Goal: Task Accomplishment & Management: Manage account settings

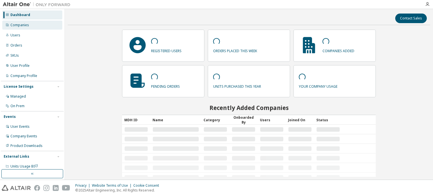
click at [21, 26] on div "Companies" at bounding box center [19, 25] width 19 height 5
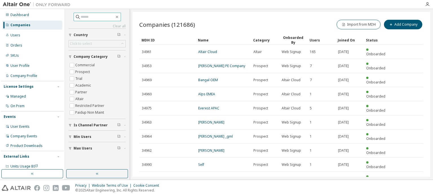
click at [91, 17] on input "text" at bounding box center [98, 17] width 34 height 6
type input "********"
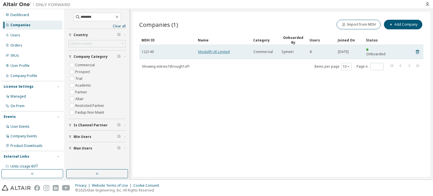
click at [219, 49] on link "Modulift UK Limited" at bounding box center [214, 51] width 32 height 5
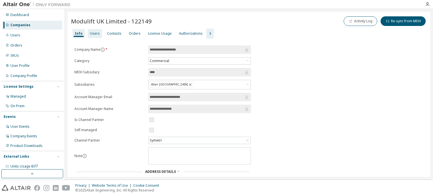
click at [88, 32] on div "Users" at bounding box center [95, 33] width 14 height 9
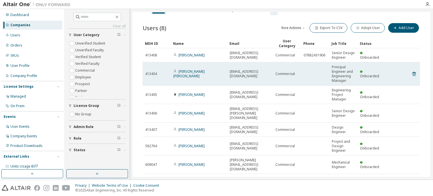
scroll to position [28, 0]
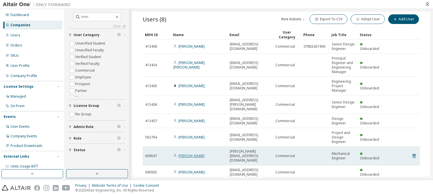
click at [188, 153] on link "Nikitesh Rana" at bounding box center [191, 155] width 26 height 5
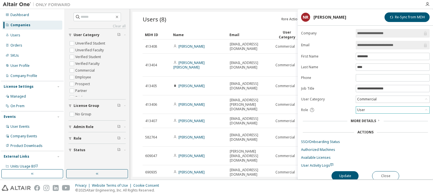
click at [386, 109] on div "User" at bounding box center [392, 110] width 73 height 7
click at [363, 118] on li "Admin" at bounding box center [392, 116] width 72 height 7
click at [348, 172] on button "Update" at bounding box center [344, 176] width 27 height 10
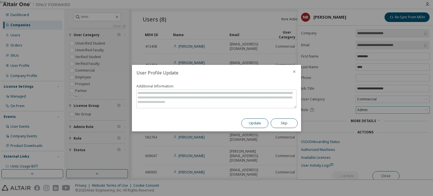
click at [255, 122] on button "Update" at bounding box center [254, 123] width 27 height 10
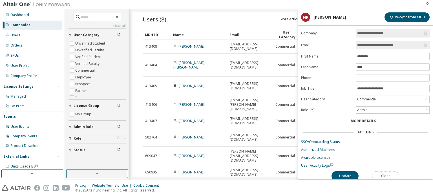
click at [386, 172] on button "Close" at bounding box center [385, 176] width 27 height 10
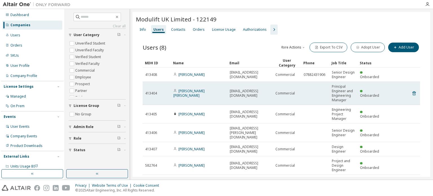
scroll to position [45, 0]
